Goal: Information Seeking & Learning: Learn about a topic

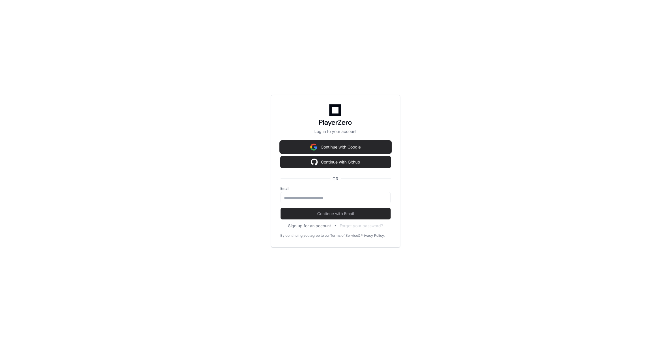
click at [360, 146] on button "Continue with Google" at bounding box center [335, 147] width 110 height 12
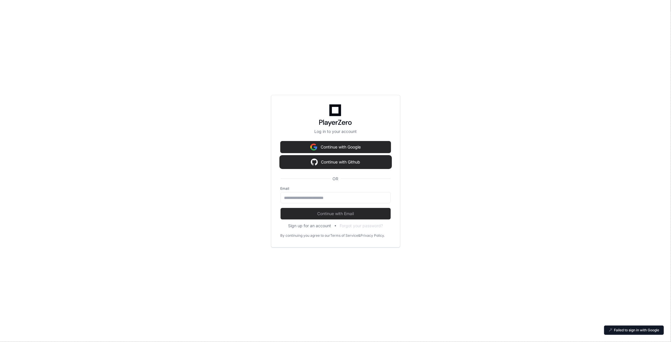
click at [341, 158] on button "Continue with Github" at bounding box center [335, 162] width 110 height 12
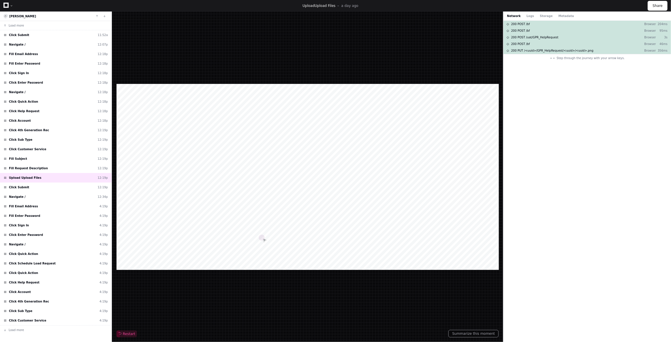
click at [7, 5] on icon at bounding box center [5, 5] width 5 height 5
click at [5, 8] on link at bounding box center [5, 5] width 5 height 8
click at [8, 4] on div at bounding box center [8, 5] width 10 height 8
click at [5, 4] on icon at bounding box center [5, 5] width 5 height 5
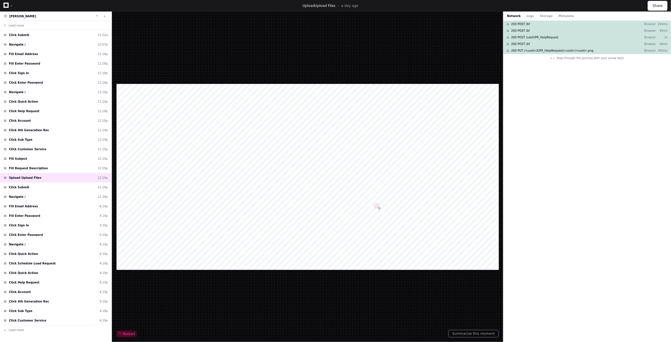
click at [5, 4] on icon at bounding box center [5, 5] width 5 height 5
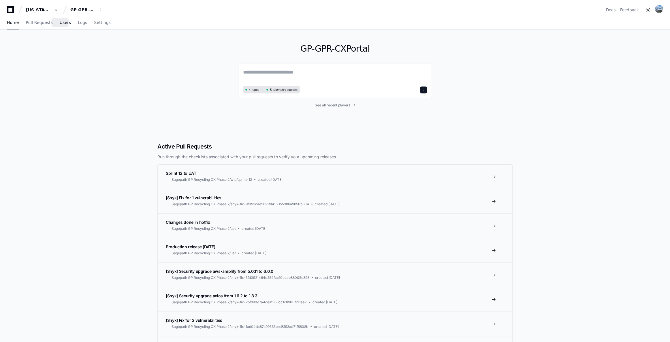
click at [63, 22] on span "Users" at bounding box center [65, 22] width 11 height 3
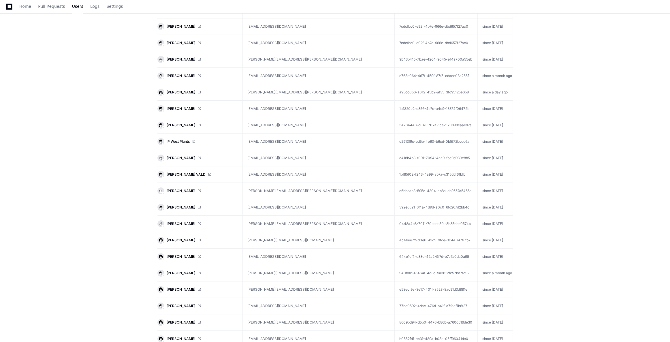
scroll to position [214, 0]
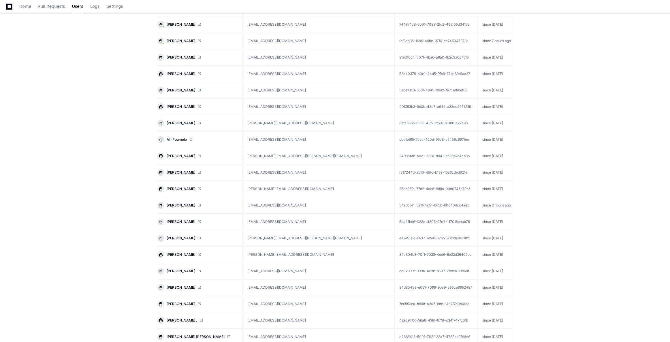
click at [172, 170] on span "Alissa Leeds" at bounding box center [181, 172] width 29 height 5
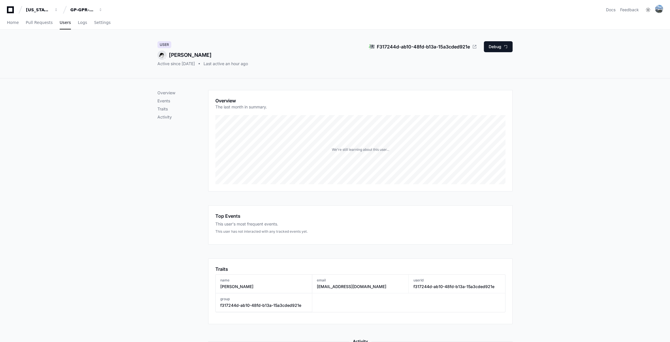
click at [167, 104] on div "Overview Events Traits Activity" at bounding box center [182, 105] width 51 height 30
click at [167, 98] on p "Events" at bounding box center [182, 101] width 51 height 6
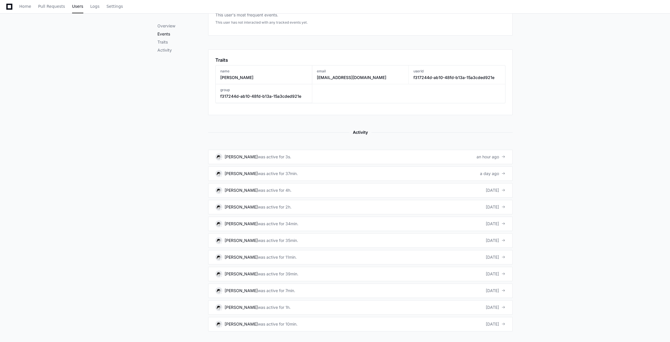
scroll to position [212, 0]
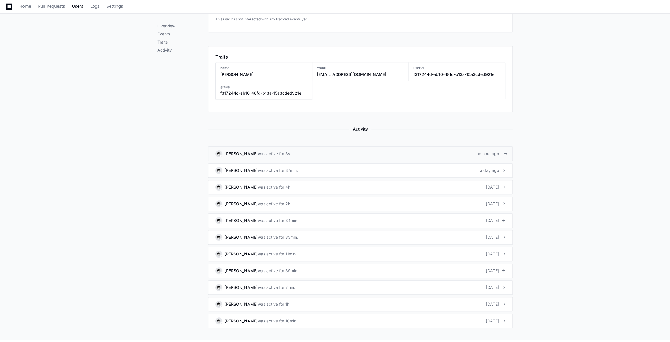
click at [329, 156] on link "Alissa Leeds was active for 3s. an hour ago" at bounding box center [360, 153] width 304 height 14
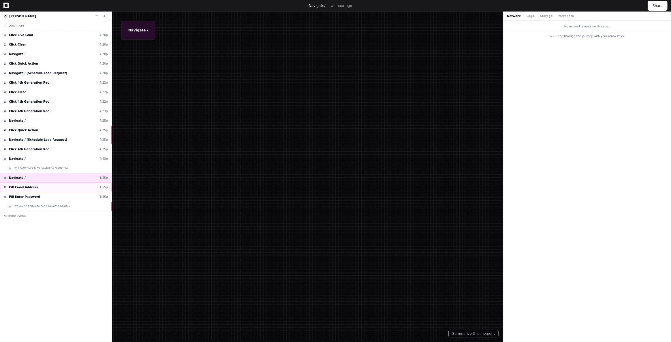
click at [69, 186] on div "Fill Email Address 1:55p" at bounding box center [56, 187] width 112 height 10
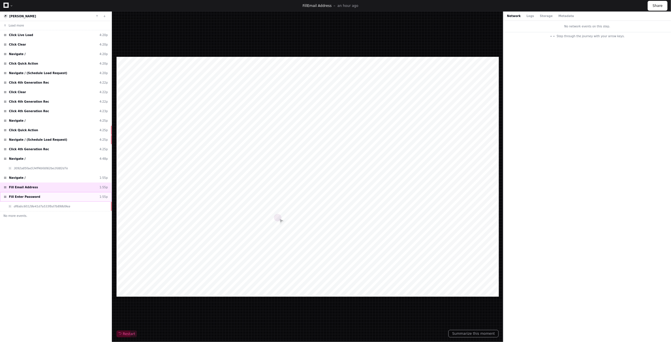
click at [66, 197] on div "Fill Enter Password 1:55p" at bounding box center [56, 197] width 112 height 10
click at [72, 205] on div "df6abc60128e41d7a533fbd7b898d9ea" at bounding box center [56, 206] width 112 height 10
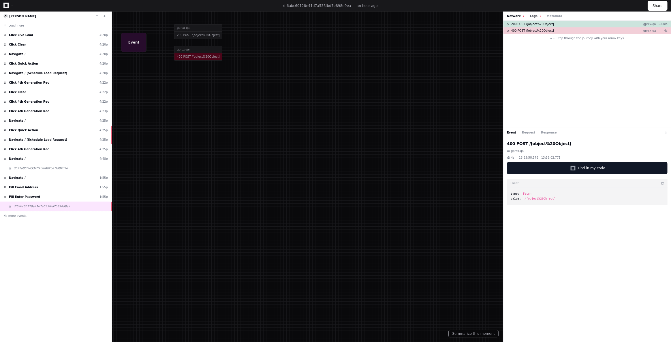
click at [531, 18] on button "Logs" at bounding box center [535, 16] width 11 height 4
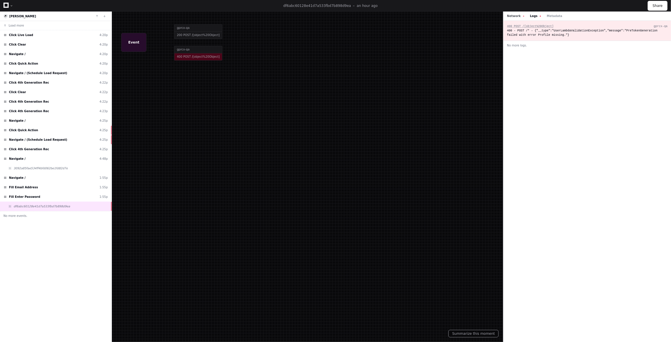
click at [509, 14] on button "Network" at bounding box center [515, 16] width 17 height 4
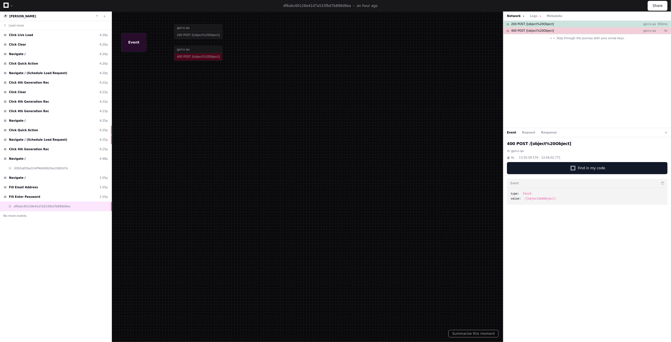
click at [518, 35] on div "Step through the journey with your arrow keys." at bounding box center [586, 39] width 167 height 10
click at [65, 199] on div "Fill Enter Password 1:55p" at bounding box center [56, 197] width 112 height 10
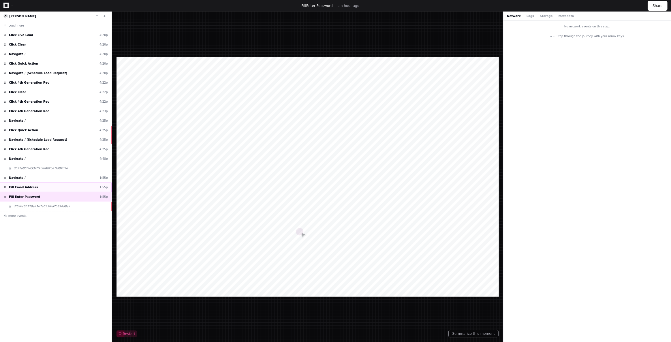
click at [63, 188] on div "Fill Email Address 1:55p" at bounding box center [56, 187] width 112 height 10
